Goal: Task Accomplishment & Management: Complete application form

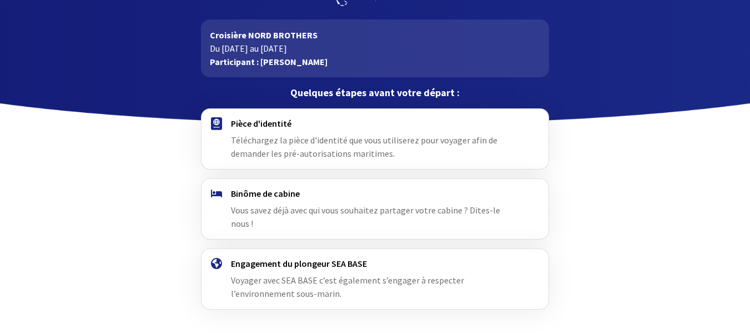
scroll to position [68, 0]
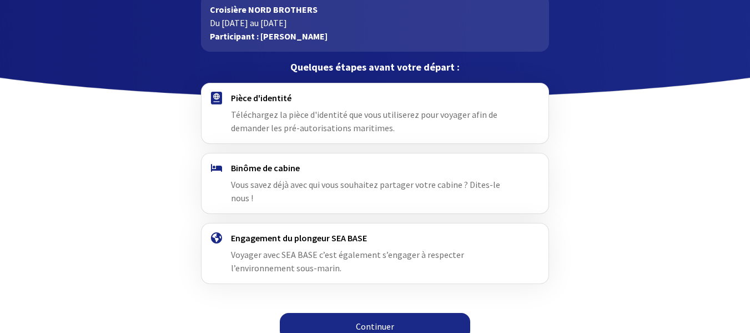
click at [458, 184] on span "Vous savez déjà avec qui vous souhaitez partager votre cabine ? Dites-le nous !" at bounding box center [365, 191] width 269 height 24
click at [401, 313] on link "Continuer" at bounding box center [375, 326] width 190 height 27
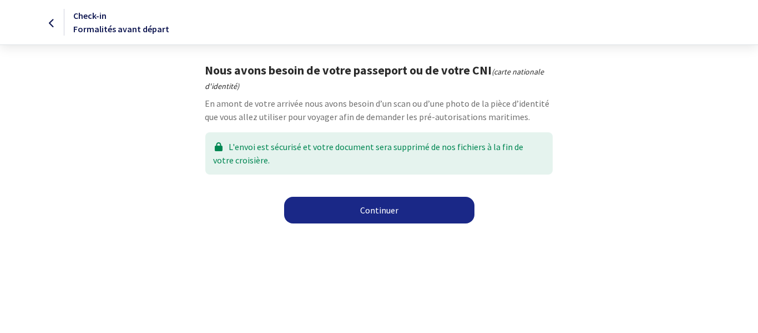
click at [388, 214] on link "Continuer" at bounding box center [379, 210] width 190 height 27
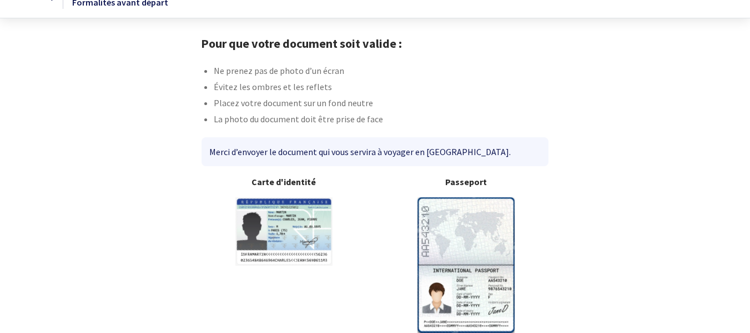
scroll to position [82, 0]
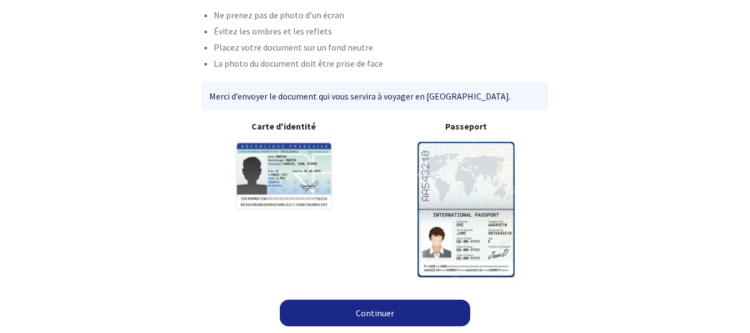
click at [354, 303] on link "Continuer" at bounding box center [375, 312] width 190 height 27
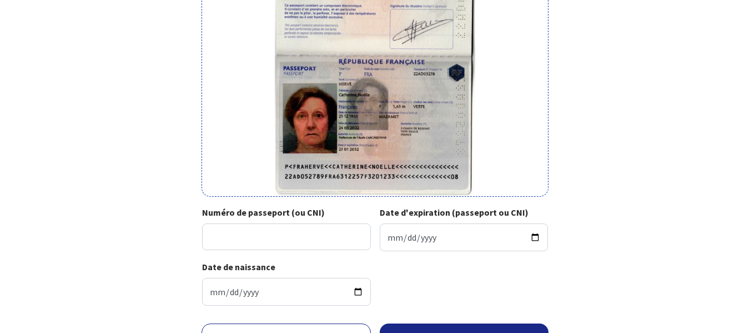
scroll to position [167, 0]
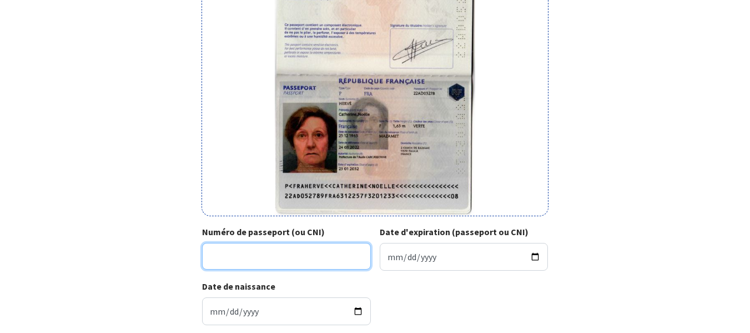
click at [242, 255] on input "Numéro de passeport (ou CNI)" at bounding box center [286, 256] width 169 height 27
type input "22AA05278"
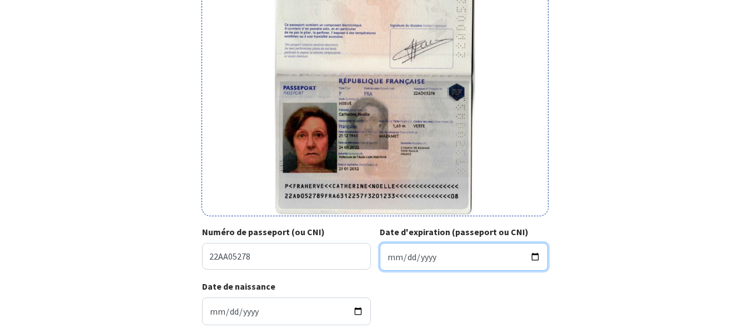
click at [474, 262] on input "Date d'expiration (passeport ou CNI)" at bounding box center [464, 257] width 169 height 28
click at [534, 257] on input "Date d'expiration (passeport ou CNI)" at bounding box center [464, 257] width 169 height 28
click at [387, 258] on input "Date d'expiration (passeport ou CNI)" at bounding box center [464, 257] width 169 height 28
type input "2032-01-23"
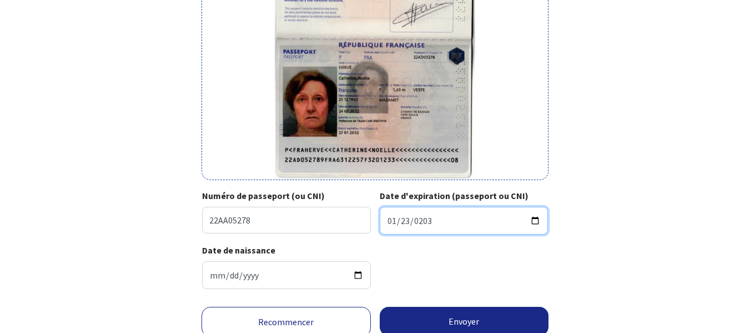
scroll to position [222, 0]
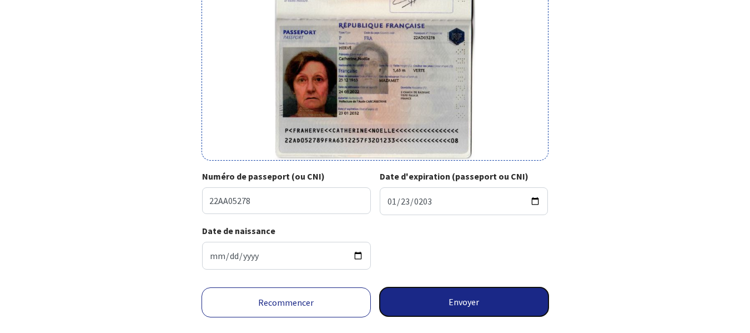
click at [459, 299] on button "Envoyer" at bounding box center [464, 301] width 169 height 29
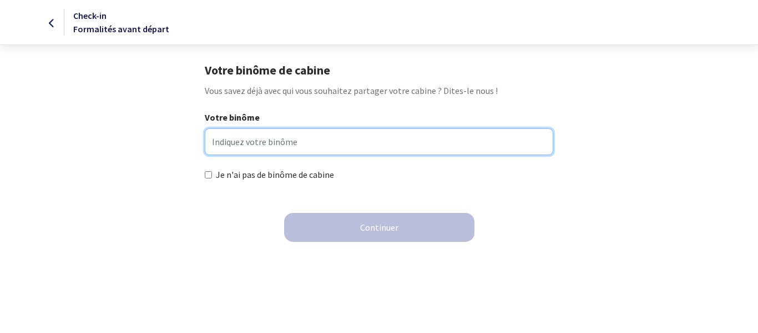
click at [235, 143] on input "Votre binôme" at bounding box center [379, 141] width 348 height 27
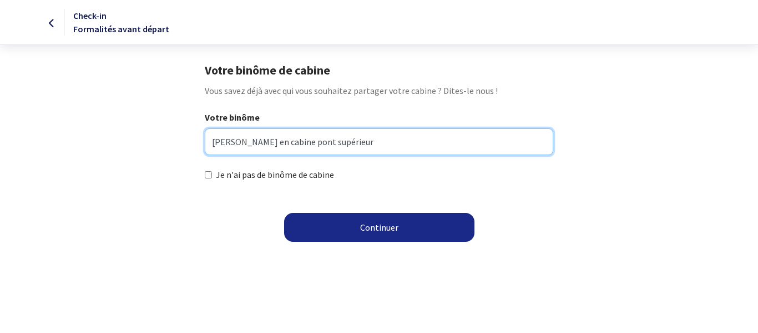
type input "Philippe ROUSSEAU en cabine pont supérieur"
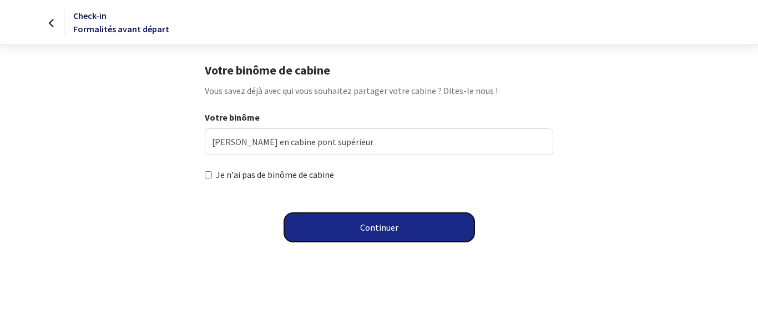
click at [379, 225] on button "Continuer" at bounding box center [379, 227] width 190 height 29
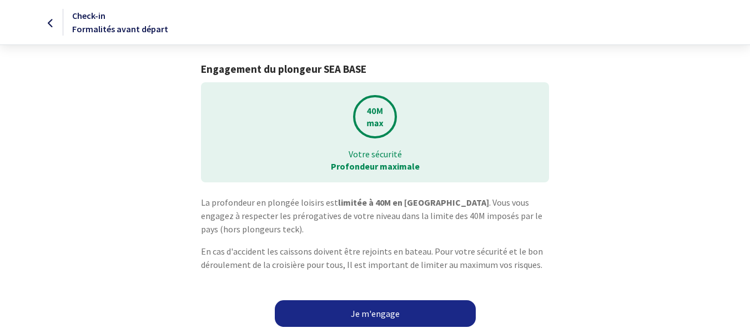
scroll to position [1, 0]
click at [425, 310] on link "Je m'engage" at bounding box center [375, 312] width 201 height 27
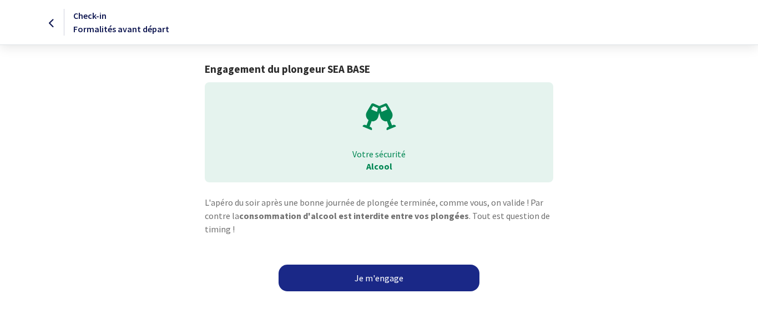
click at [444, 274] on link "Je m'engage" at bounding box center [379, 277] width 201 height 27
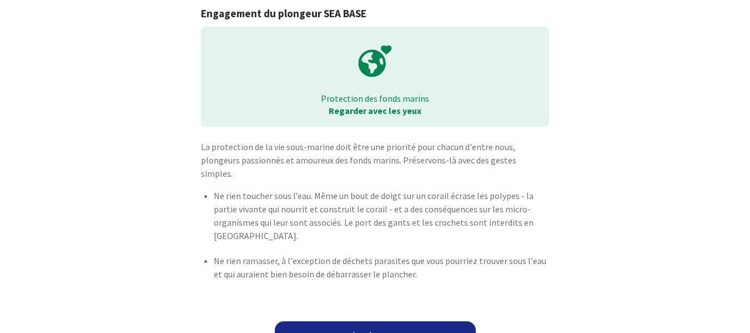
scroll to position [64, 0]
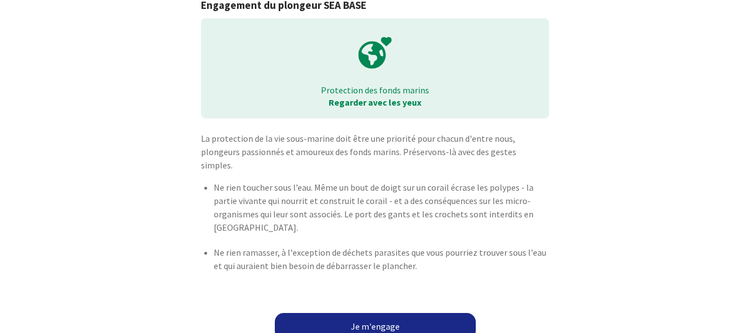
click at [424, 313] on link "Je m'engage" at bounding box center [375, 326] width 201 height 27
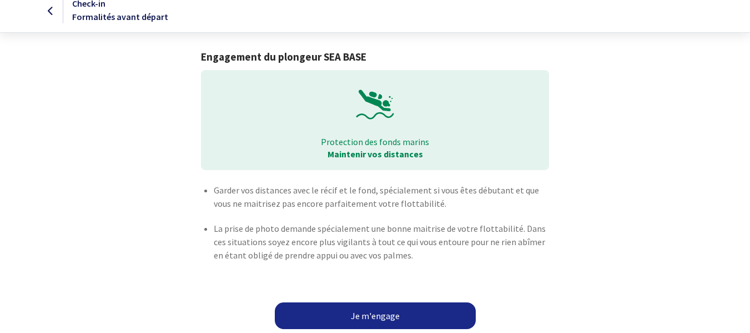
scroll to position [15, 0]
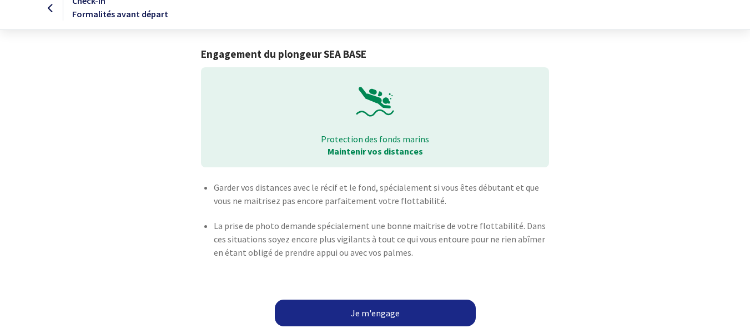
click at [429, 308] on link "Je m'engage" at bounding box center [375, 312] width 201 height 27
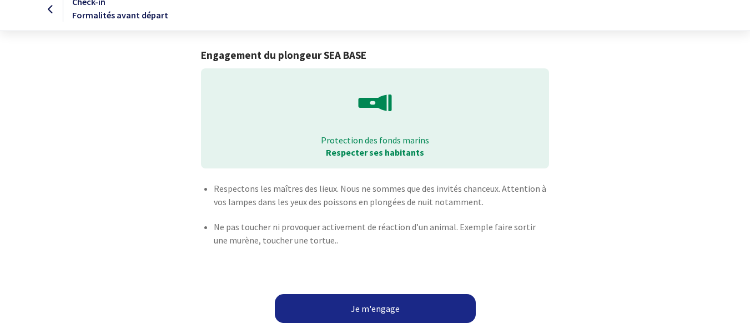
scroll to position [17, 0]
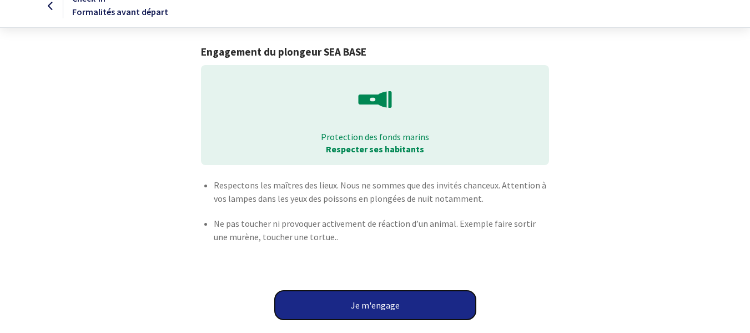
click at [425, 308] on button "Je m'engage" at bounding box center [375, 304] width 201 height 29
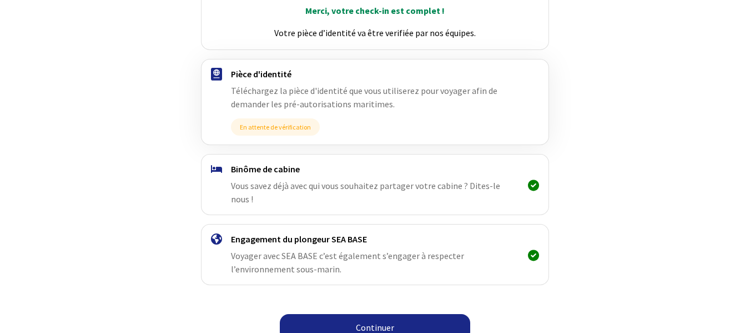
scroll to position [172, 0]
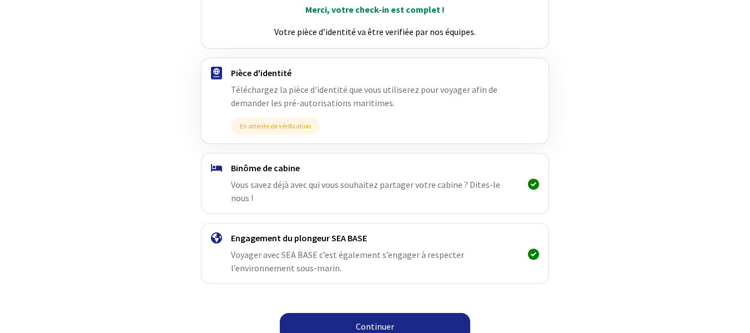
click at [371, 313] on link "Continuer" at bounding box center [375, 326] width 190 height 27
click at [398, 315] on link "Continuer" at bounding box center [375, 326] width 190 height 27
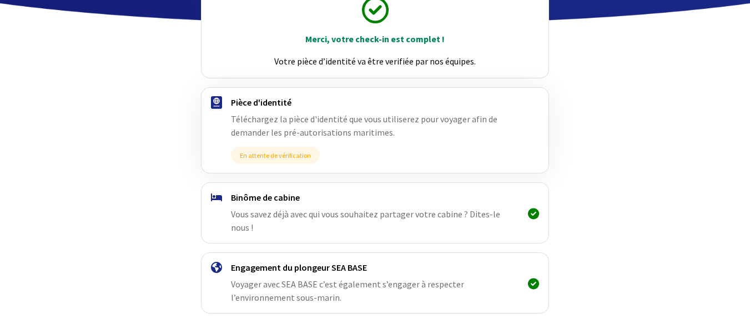
scroll to position [172, 0]
